Goal: Check status: Check status

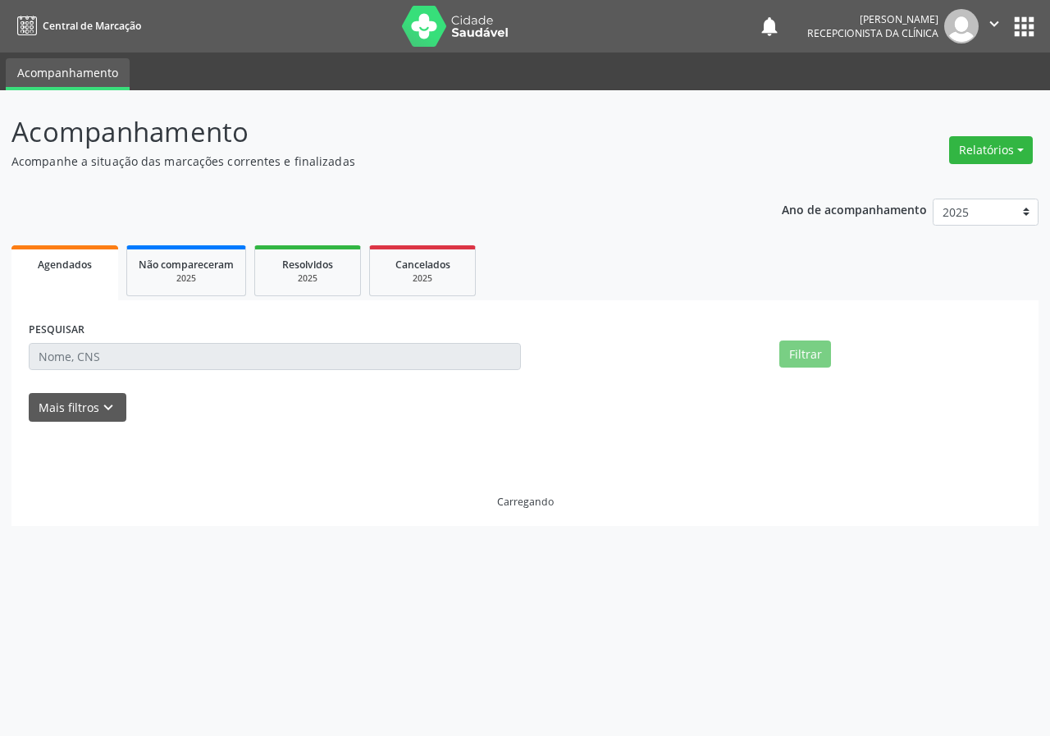
select select "9"
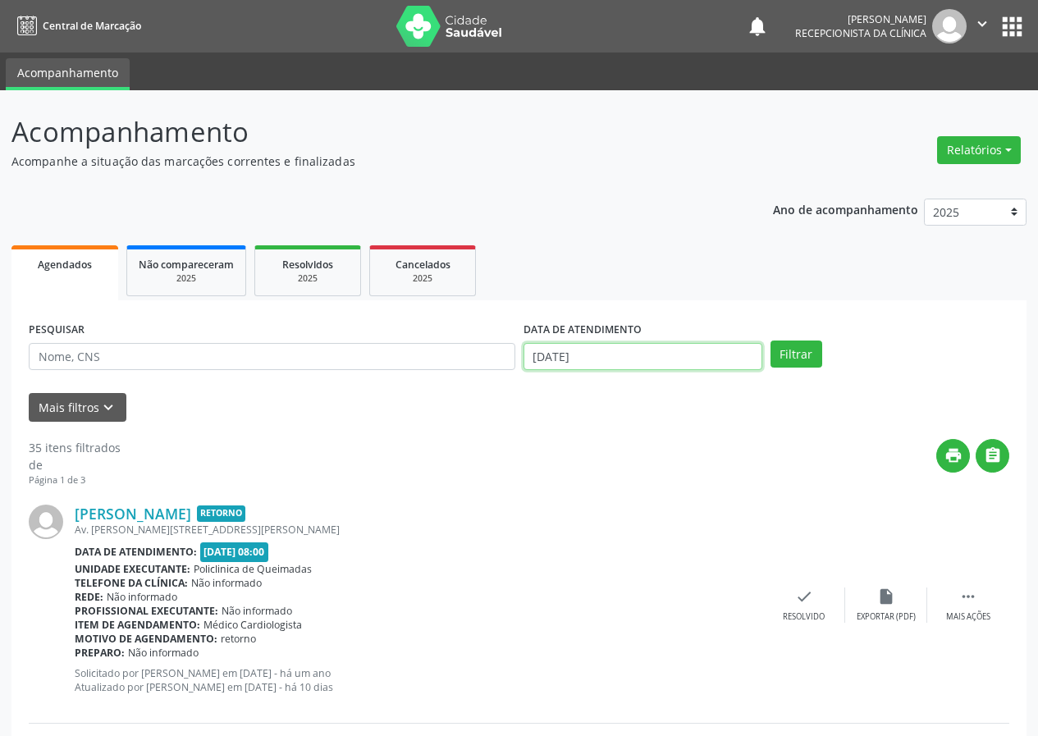
click at [633, 359] on input "[DATE]" at bounding box center [643, 357] width 239 height 28
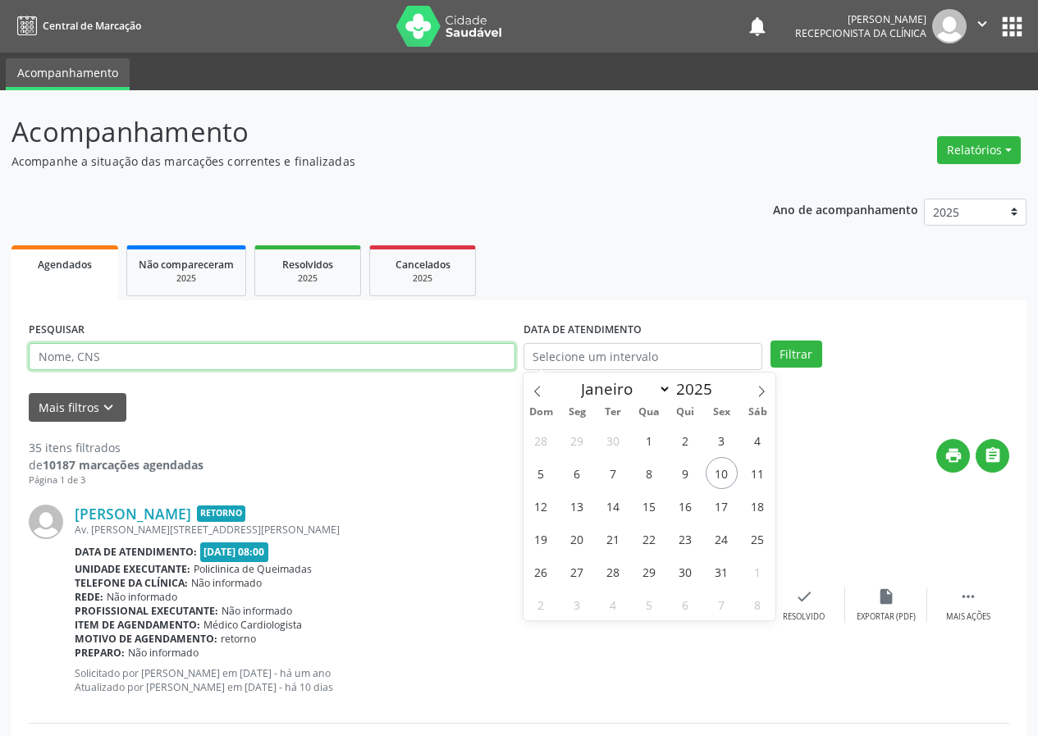
click at [352, 349] on input "text" at bounding box center [272, 357] width 487 height 28
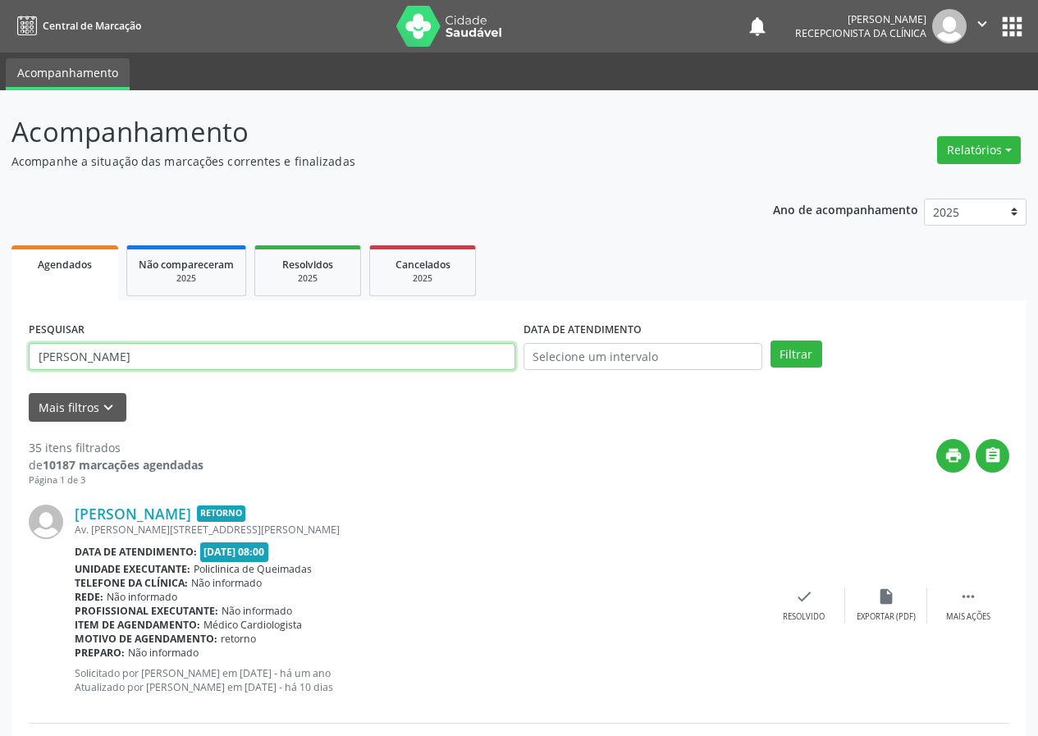
type input "[PERSON_NAME]"
click at [771, 341] on button "Filtrar" at bounding box center [797, 355] width 52 height 28
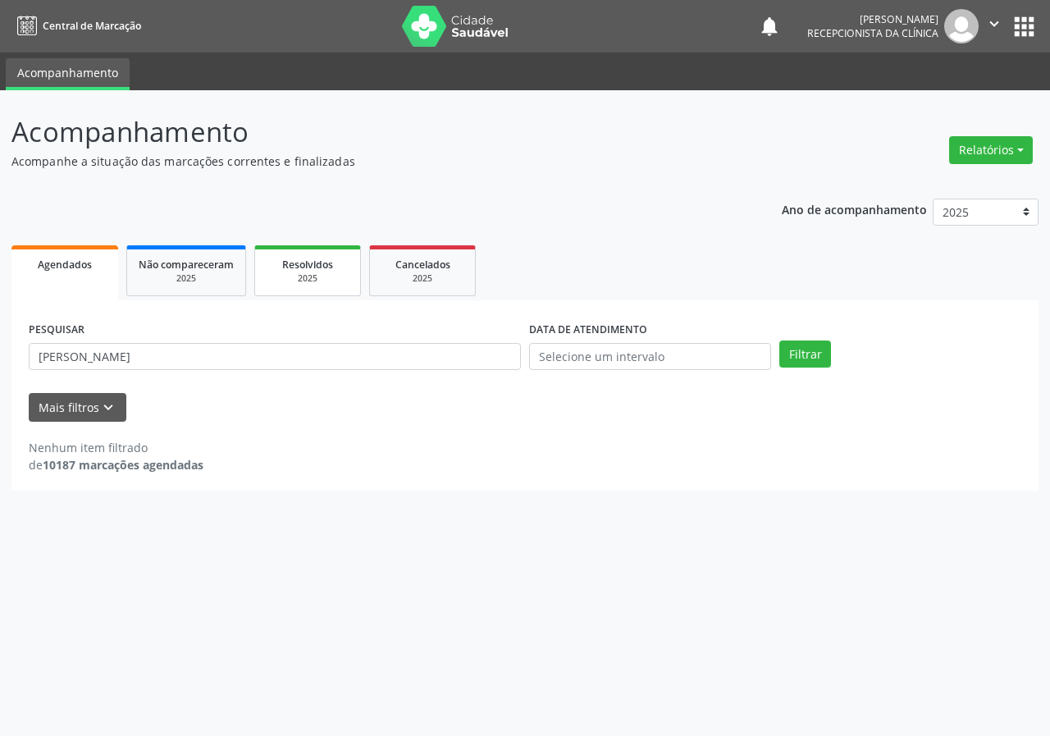
click at [315, 277] on div "2025" at bounding box center [308, 278] width 82 height 12
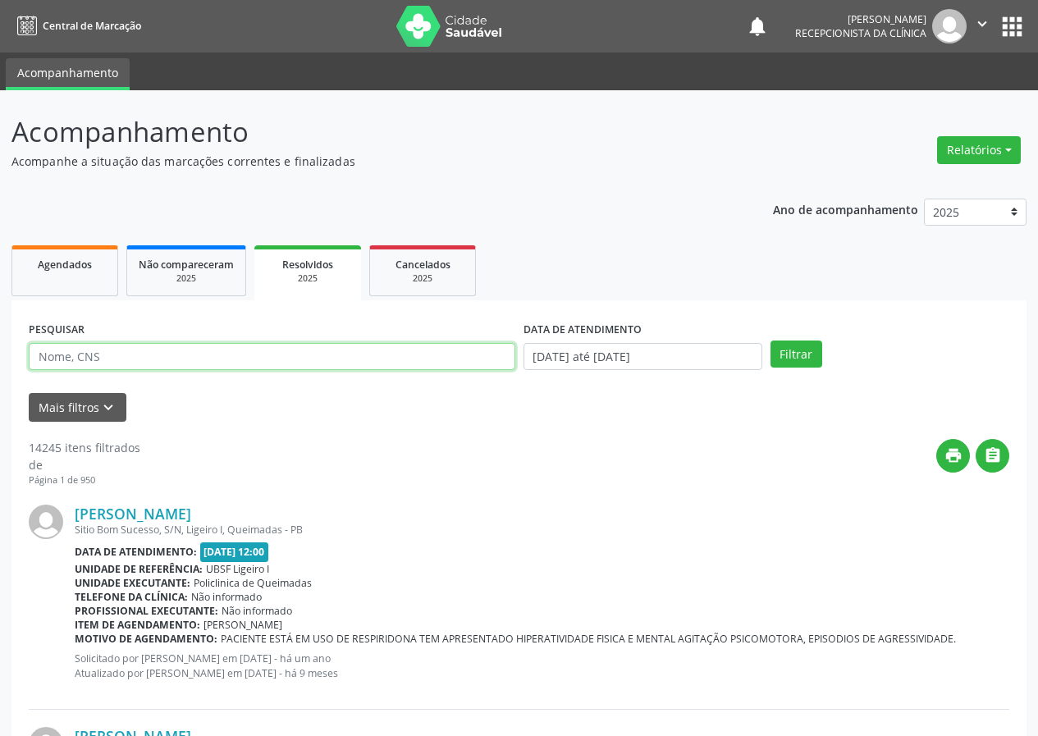
click at [170, 353] on input "text" at bounding box center [272, 357] width 487 height 28
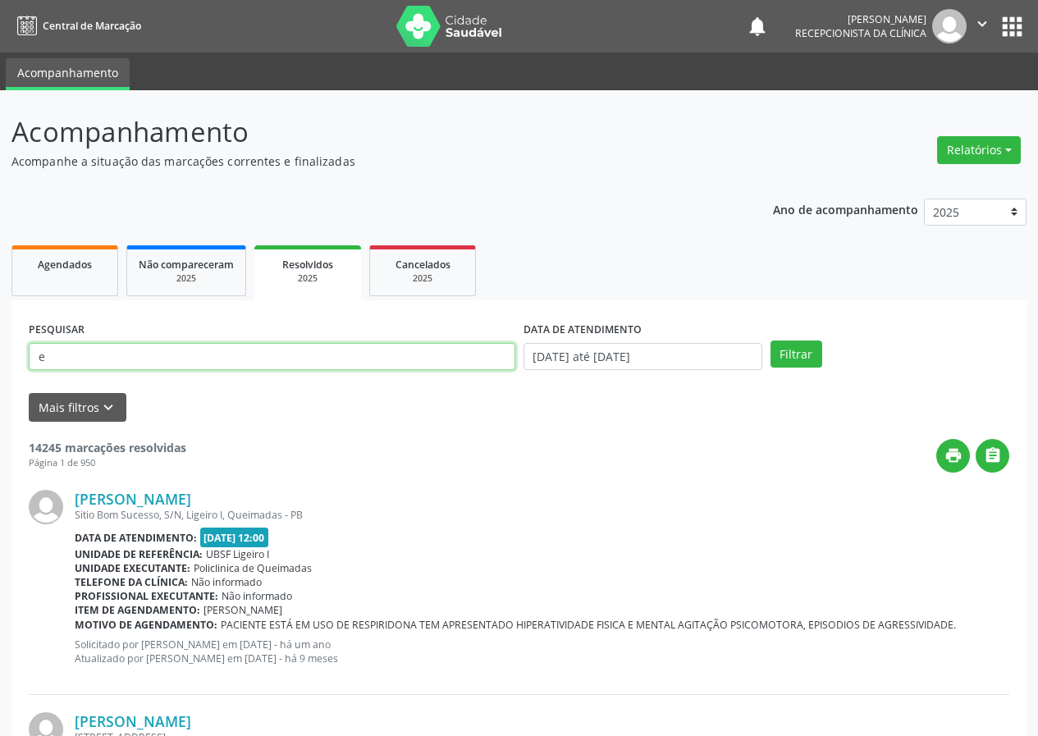
type input "[PERSON_NAME]"
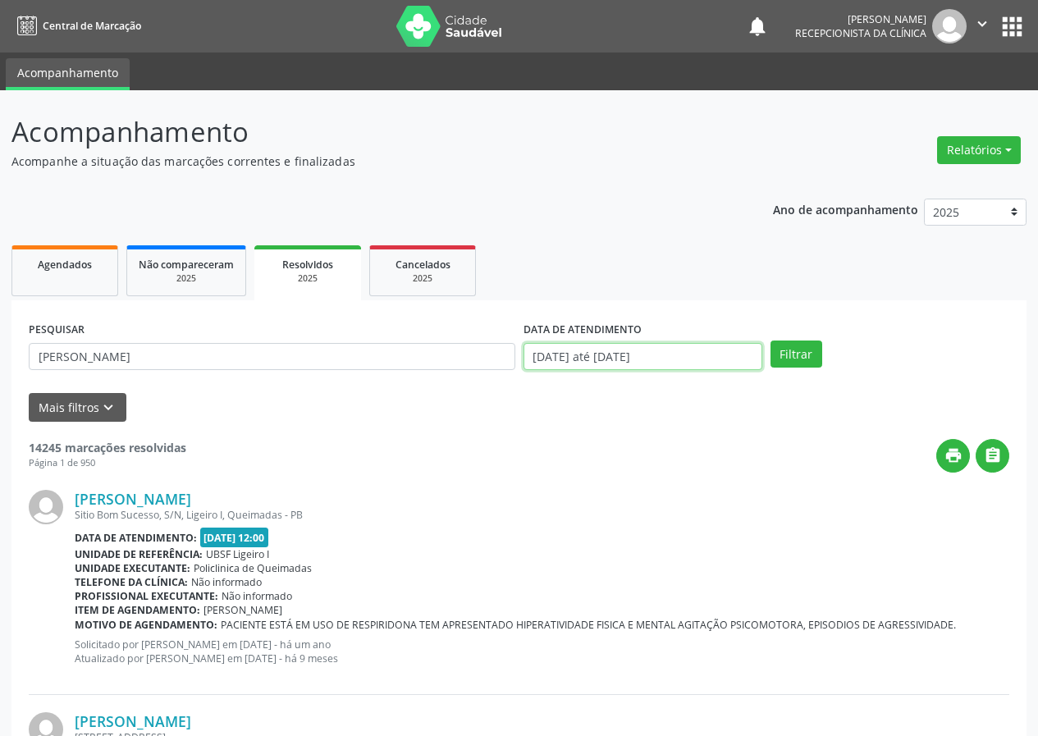
click at [721, 355] on input "[DATE] até [DATE]" at bounding box center [643, 357] width 239 height 28
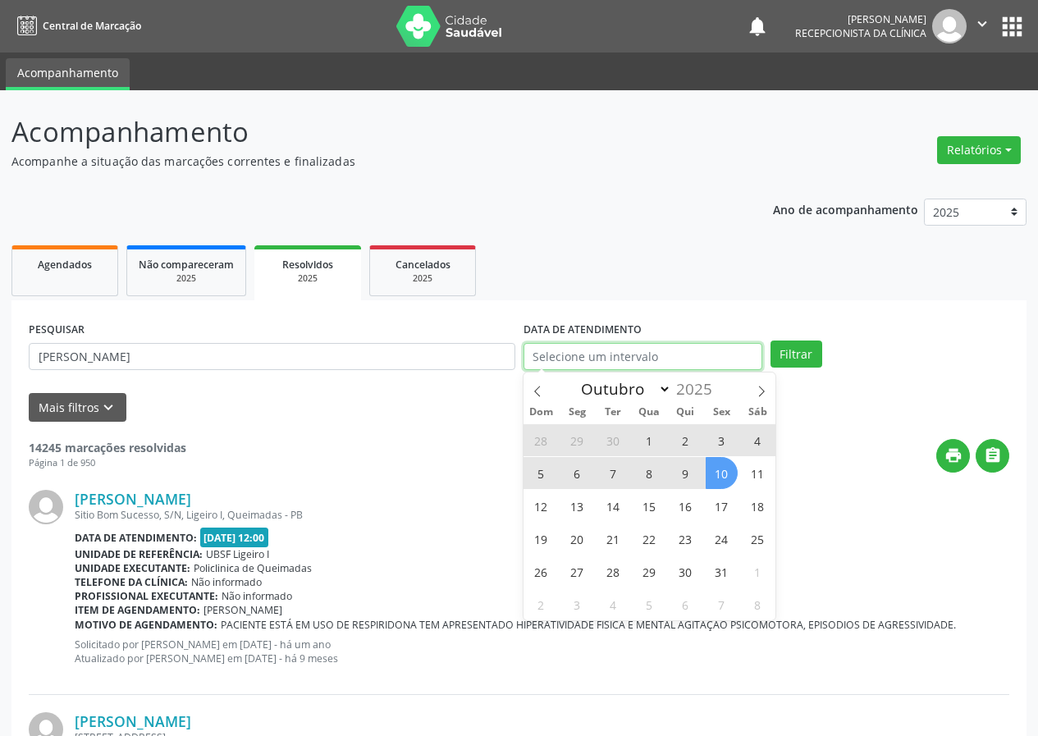
select select "0"
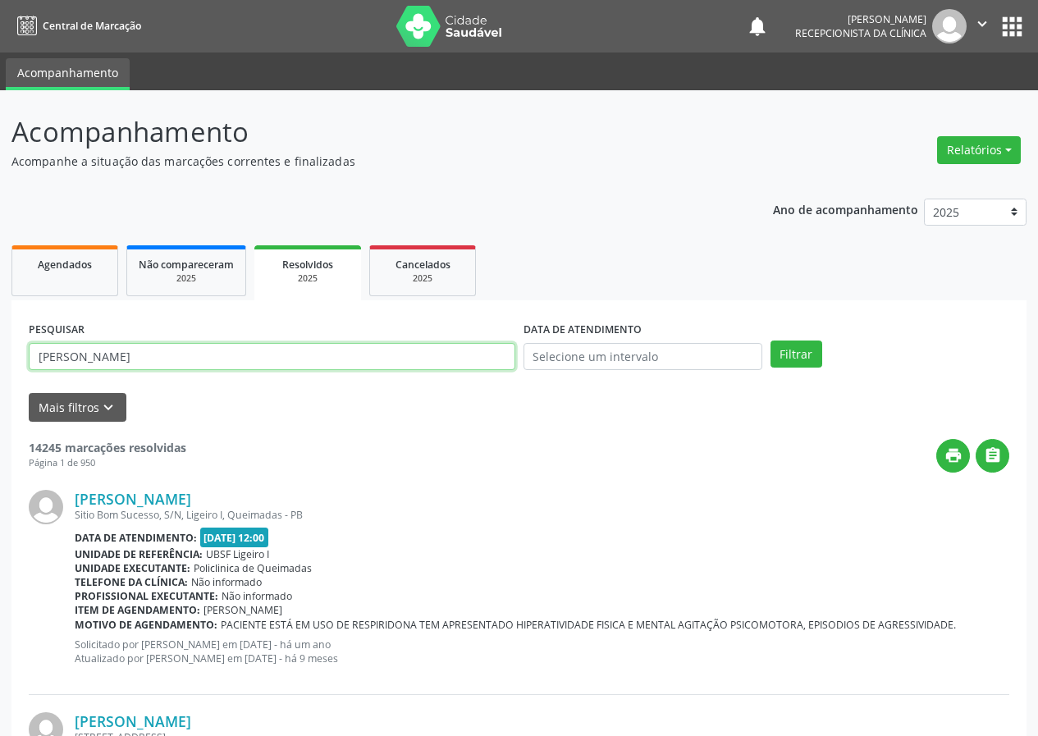
click at [302, 355] on input "[PERSON_NAME]" at bounding box center [272, 357] width 487 height 28
click at [771, 341] on button "Filtrar" at bounding box center [797, 355] width 52 height 28
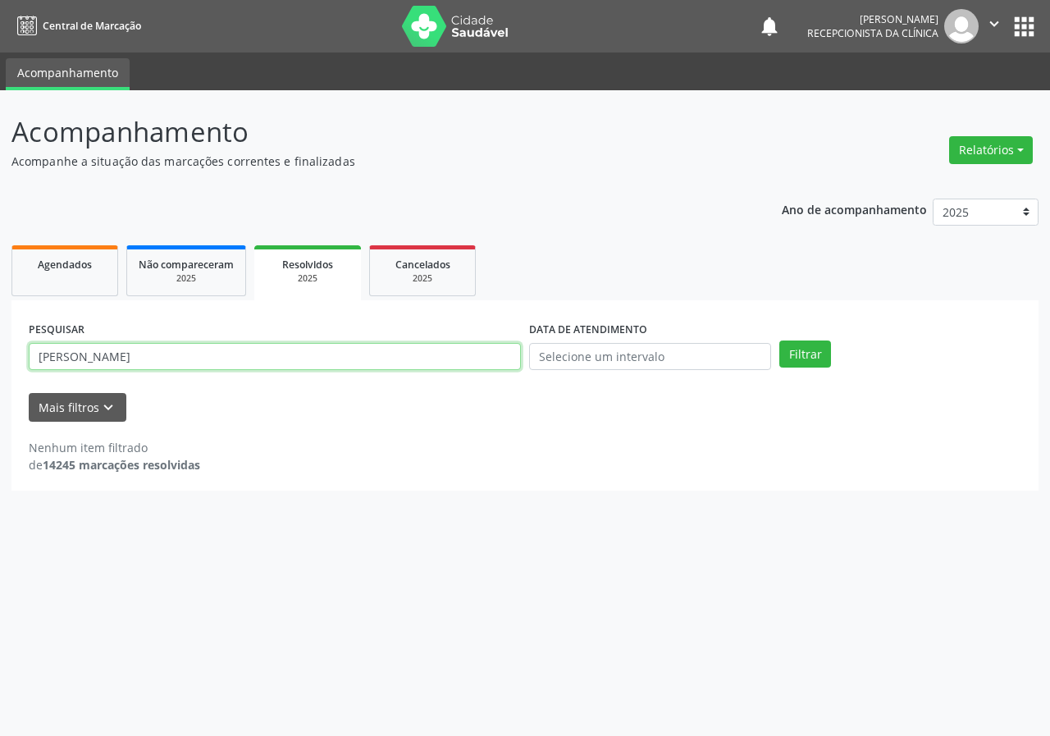
drag, startPoint x: 205, startPoint y: 357, endPoint x: 71, endPoint y: 359, distance: 134.6
click at [71, 359] on input "[PERSON_NAME]" at bounding box center [275, 357] width 492 height 28
type input "elielsa"
click at [780, 341] on button "Filtrar" at bounding box center [806, 355] width 52 height 28
click at [73, 350] on input "elielsa" at bounding box center [275, 357] width 492 height 28
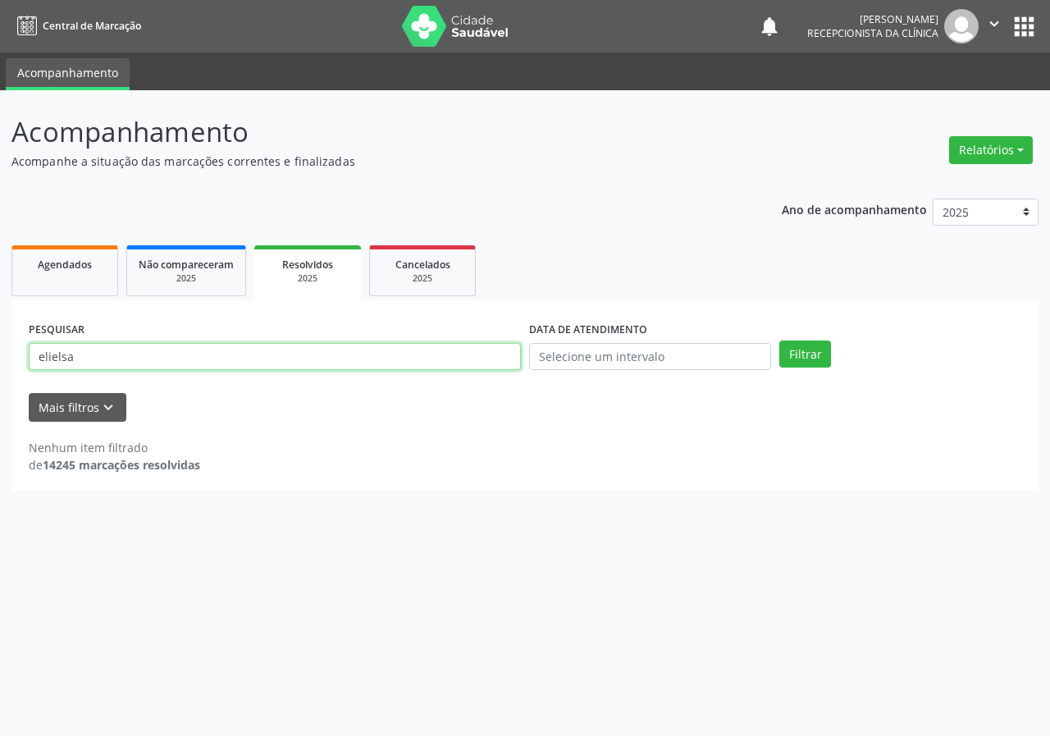
drag, startPoint x: 78, startPoint y: 353, endPoint x: 31, endPoint y: 364, distance: 48.2
click at [31, 364] on input "elielsa" at bounding box center [275, 357] width 492 height 28
